Goal: Task Accomplishment & Management: Manage account settings

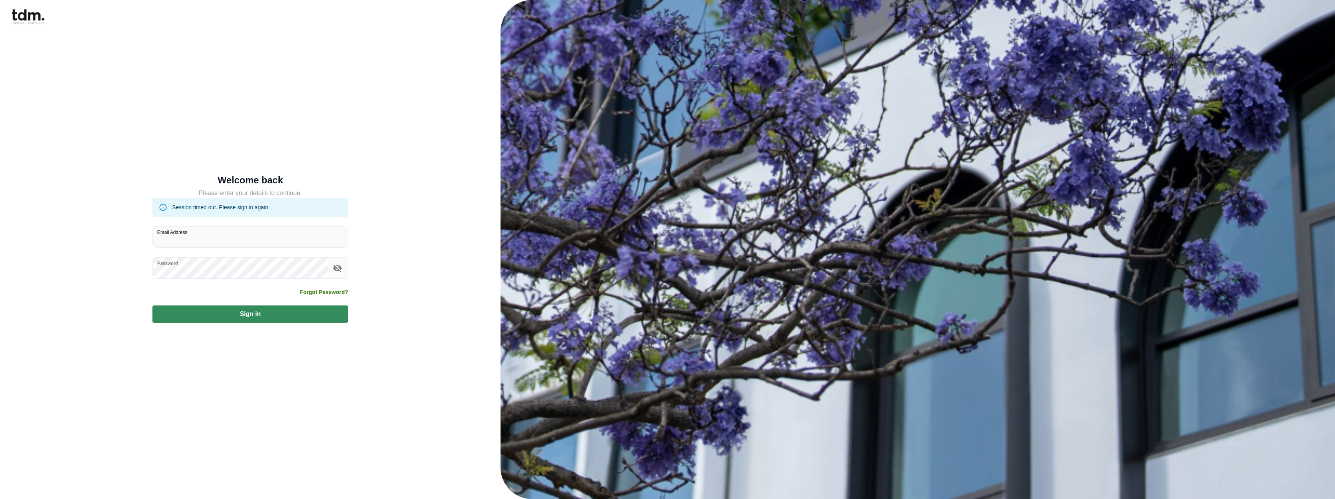
click at [218, 235] on input "Email Address" at bounding box center [250, 237] width 195 height 21
type input "**********"
click at [237, 313] on button "Sign in" at bounding box center [250, 314] width 196 height 17
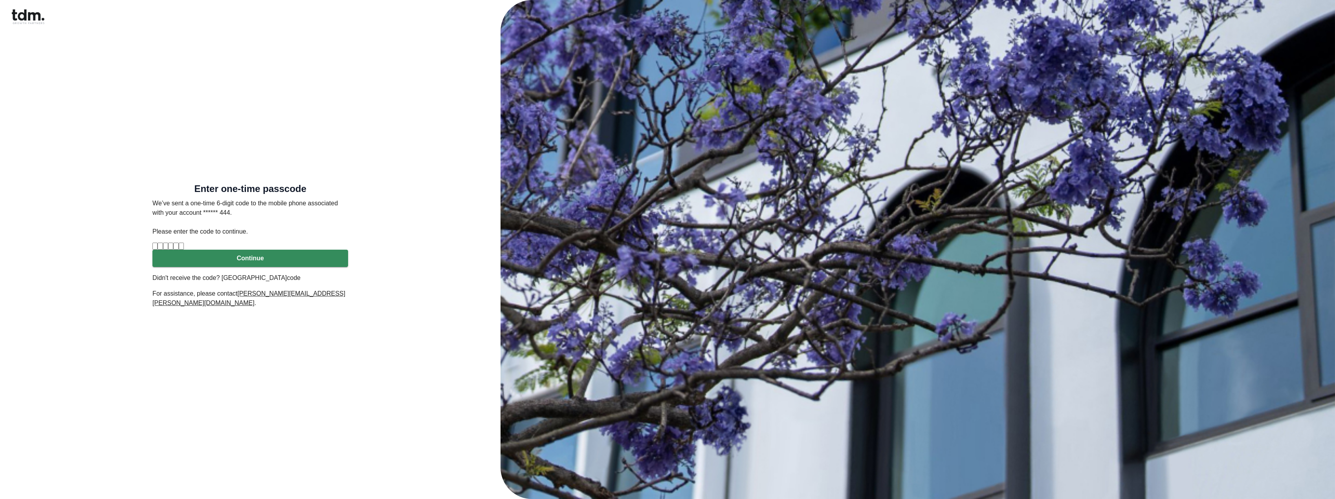
type input "*"
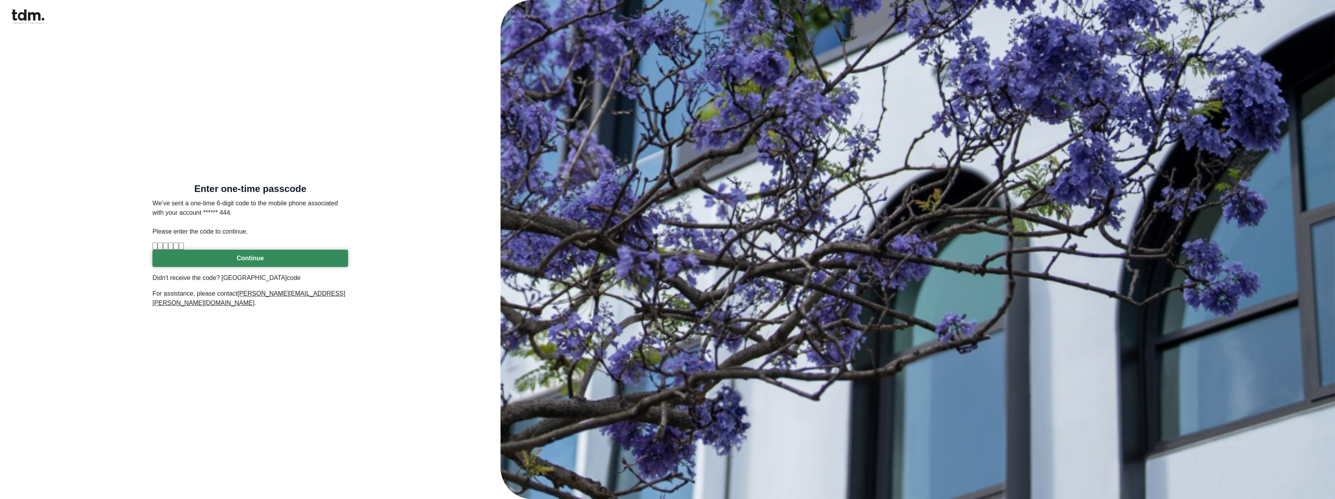
type input "*"
click at [228, 267] on button "Continue" at bounding box center [250, 258] width 196 height 17
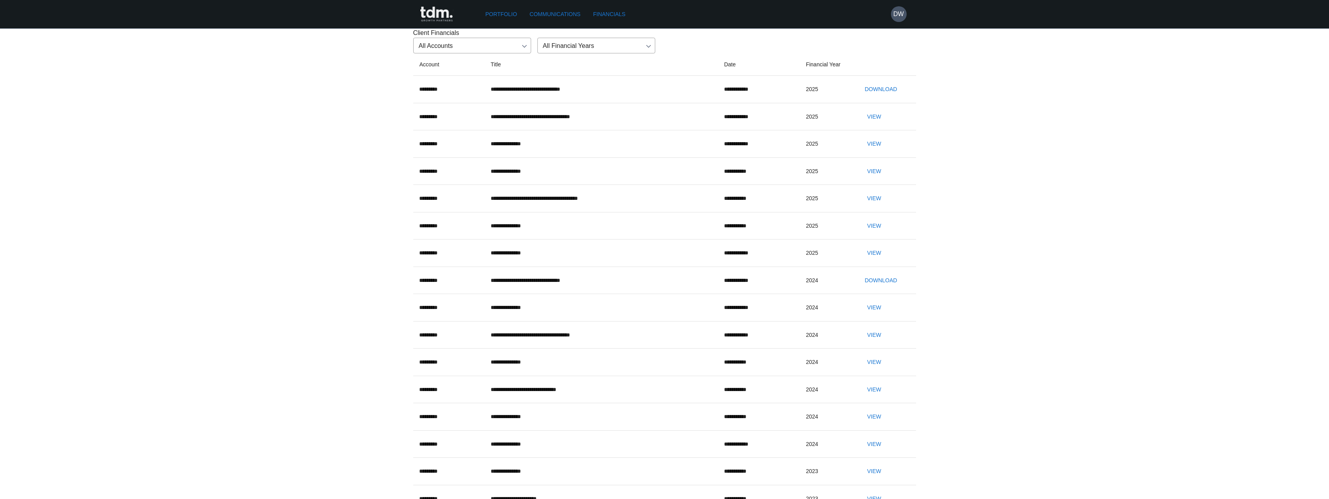
click at [886, 97] on button "Download" at bounding box center [880, 89] width 38 height 15
